Goal: Information Seeking & Learning: Learn about a topic

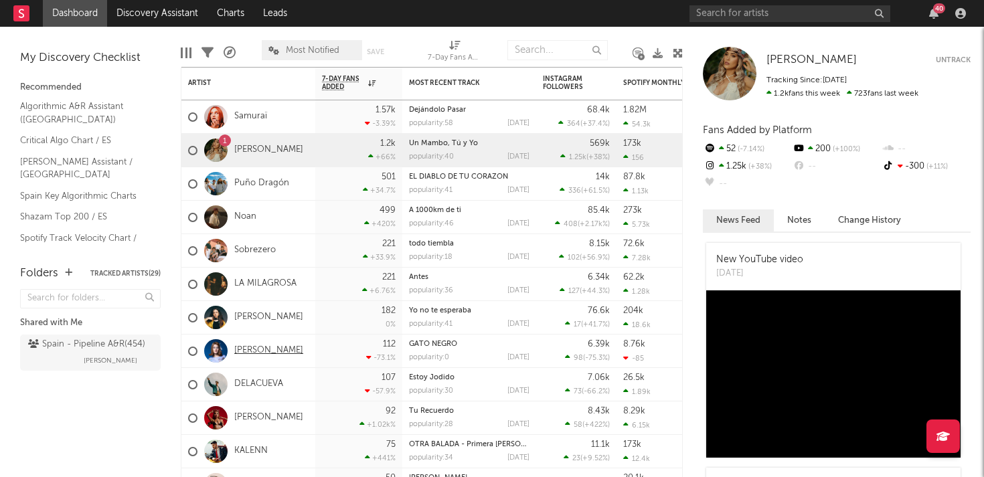
click at [256, 349] on link "[PERSON_NAME]" at bounding box center [268, 350] width 69 height 11
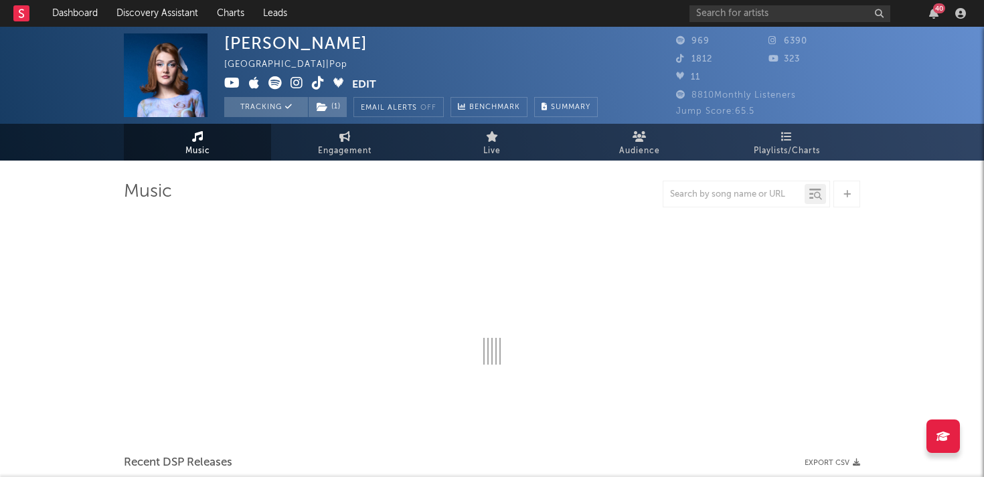
select select "1w"
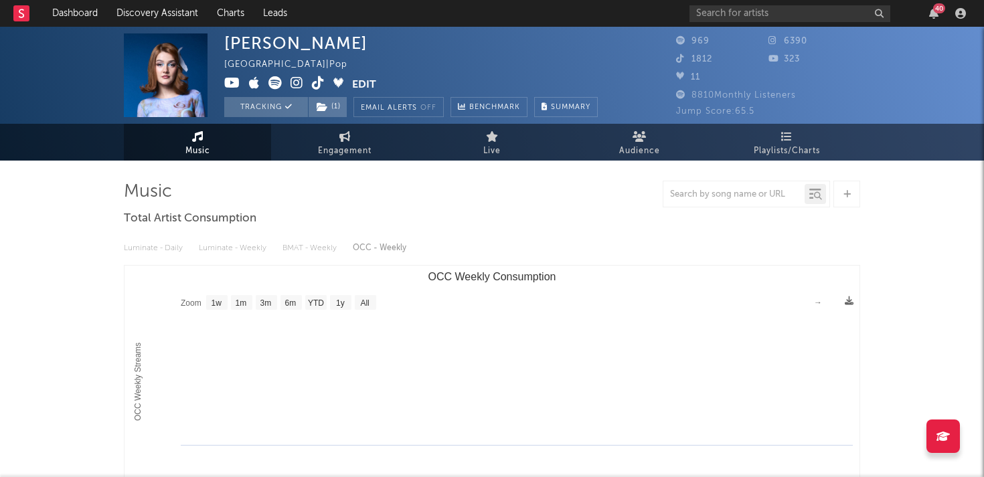
click at [234, 85] on icon at bounding box center [232, 82] width 16 height 13
click at [253, 87] on icon at bounding box center [254, 82] width 11 height 13
